Goal: Navigation & Orientation: Find specific page/section

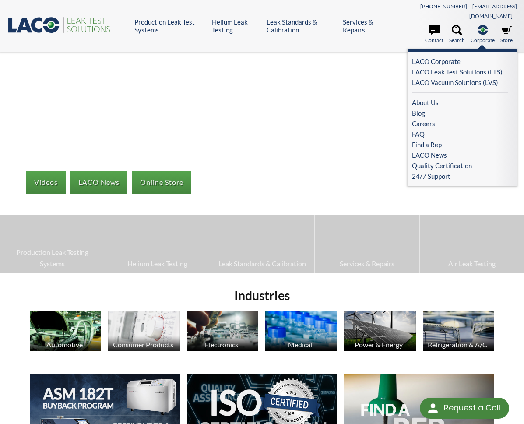
click at [482, 25] on icon at bounding box center [483, 30] width 10 height 10
click at [449, 56] on link "LACO Corporate" at bounding box center [460, 61] width 96 height 11
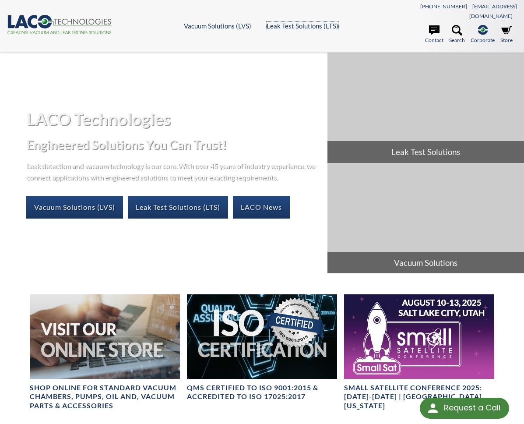
drag, startPoint x: 305, startPoint y: 20, endPoint x: 317, endPoint y: 31, distance: 16.4
click at [305, 22] on link "Leak Test Solutions (LTS)" at bounding box center [303, 26] width 72 height 8
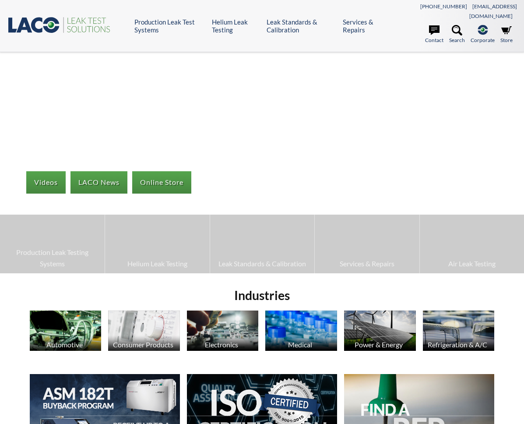
select select "Language Translate Widget"
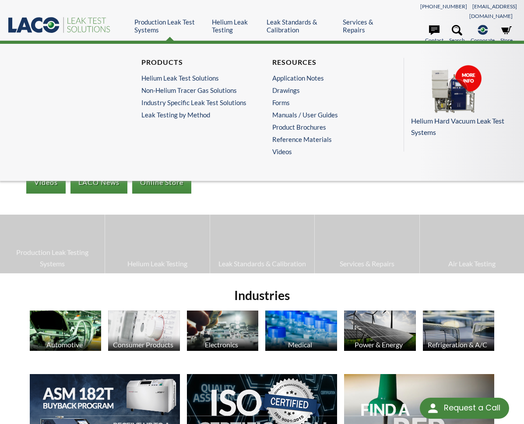
click at [163, 77] on ul "Products Helium Leak Test Solutions Non-Helium Tracer Gas Solutions Industry Sp…" at bounding box center [196, 88] width 110 height 61
click at [173, 74] on link "Helium Leak Test Solutions" at bounding box center [194, 78] width 106 height 8
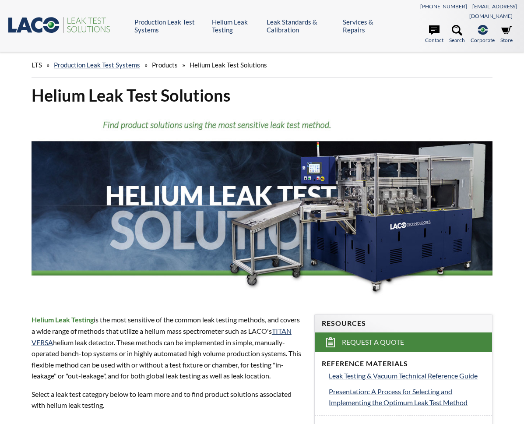
select select "Language Translate Widget"
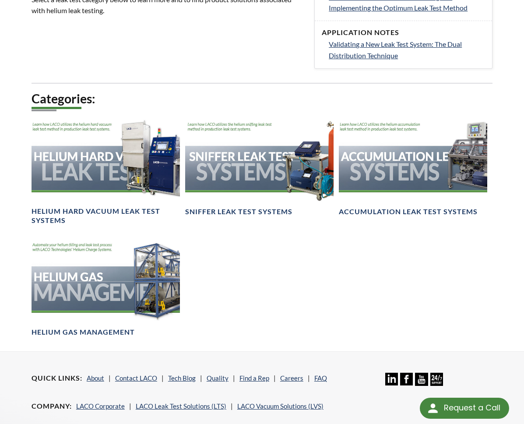
scroll to position [349, 0]
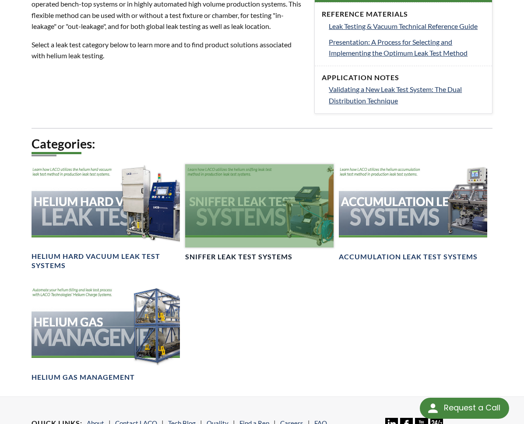
click at [249, 204] on div at bounding box center [259, 205] width 148 height 83
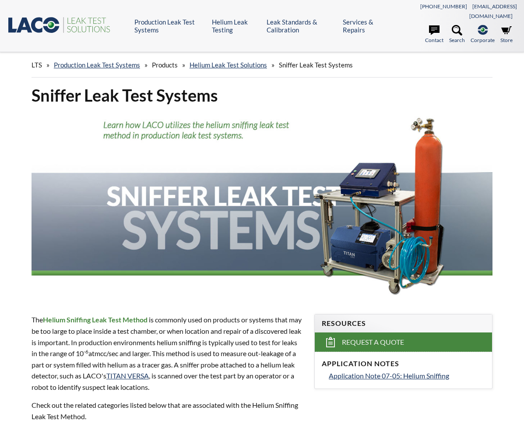
select select "Language Translate Widget"
